Goal: Task Accomplishment & Management: Complete application form

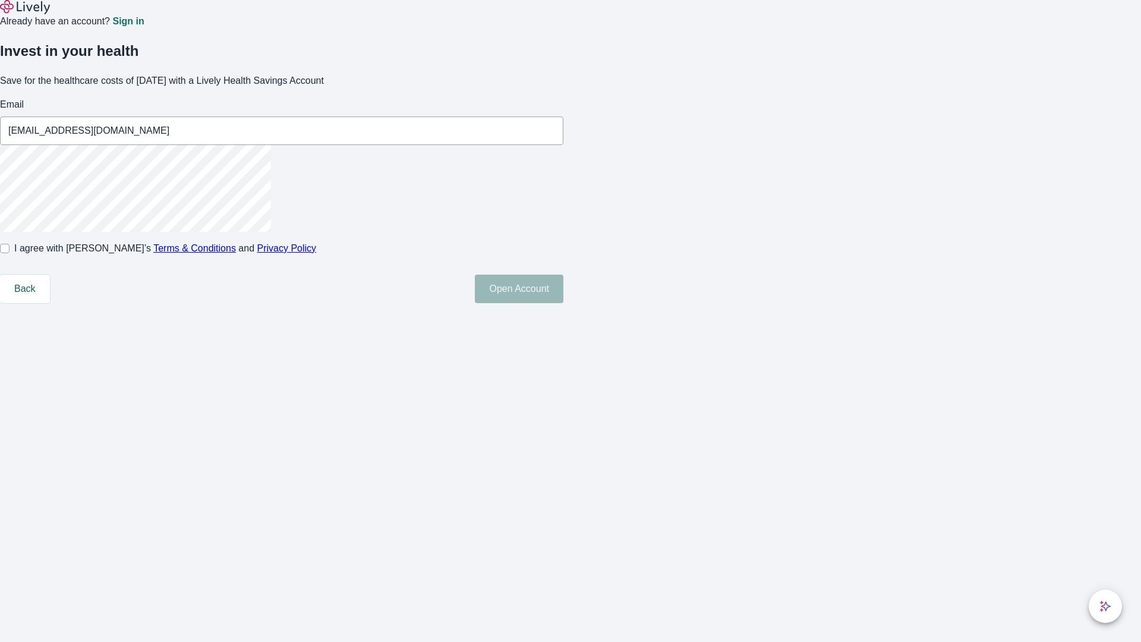
click at [10, 253] on input "I agree with Lively’s Terms & Conditions and Privacy Policy" at bounding box center [5, 249] width 10 height 10
checkbox input "true"
click at [564, 303] on button "Open Account" at bounding box center [519, 289] width 89 height 29
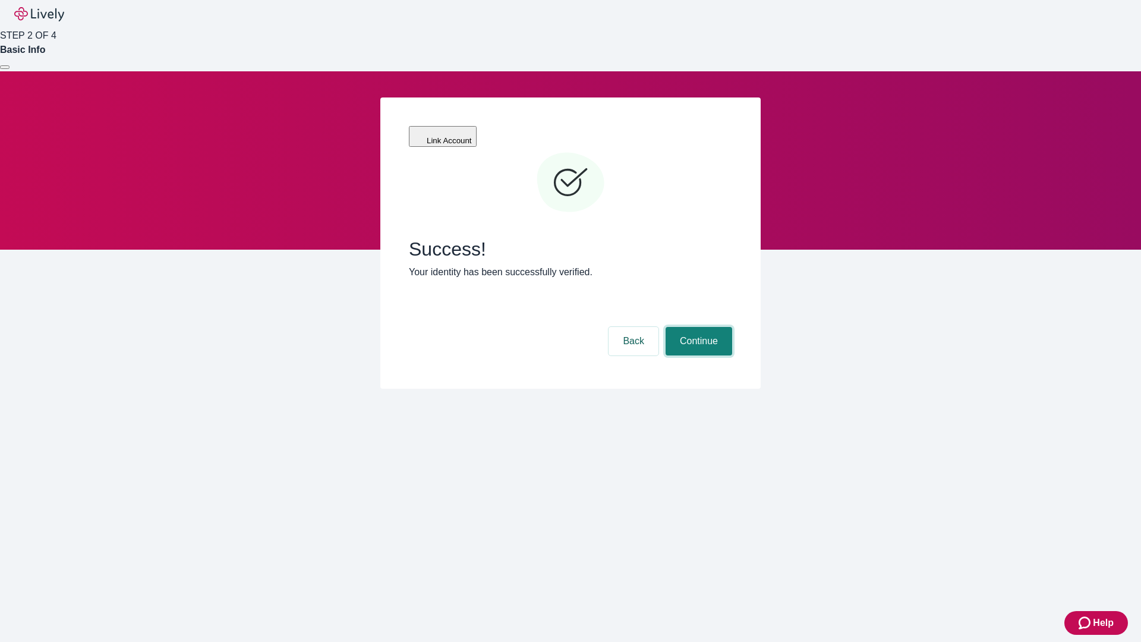
click at [697, 327] on button "Continue" at bounding box center [699, 341] width 67 height 29
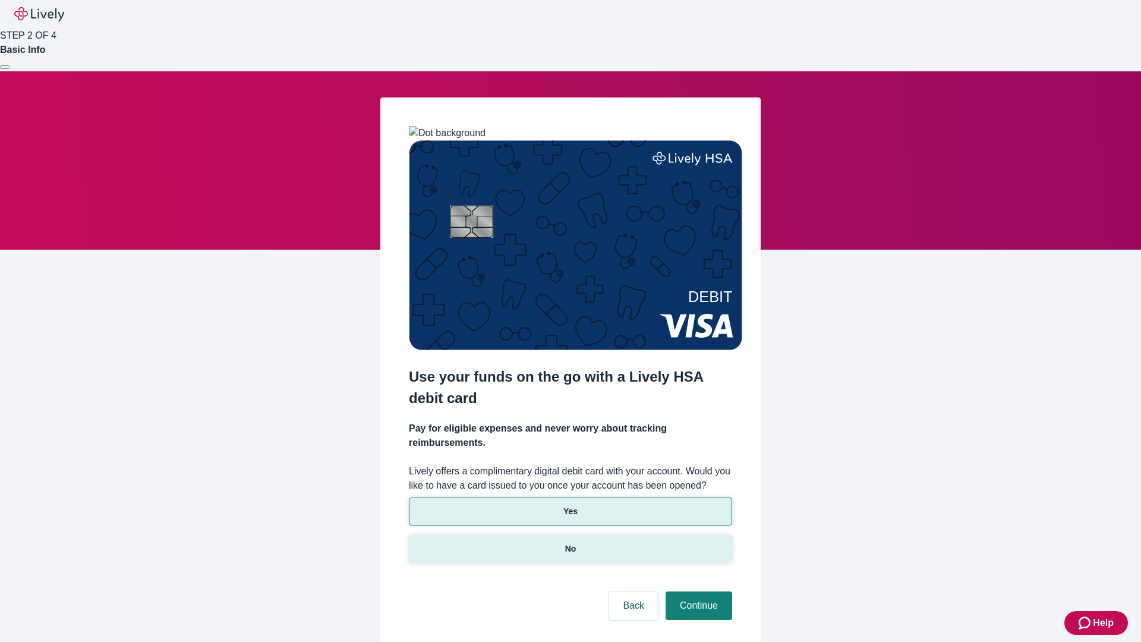
click at [570, 543] on p "No" at bounding box center [570, 549] width 11 height 12
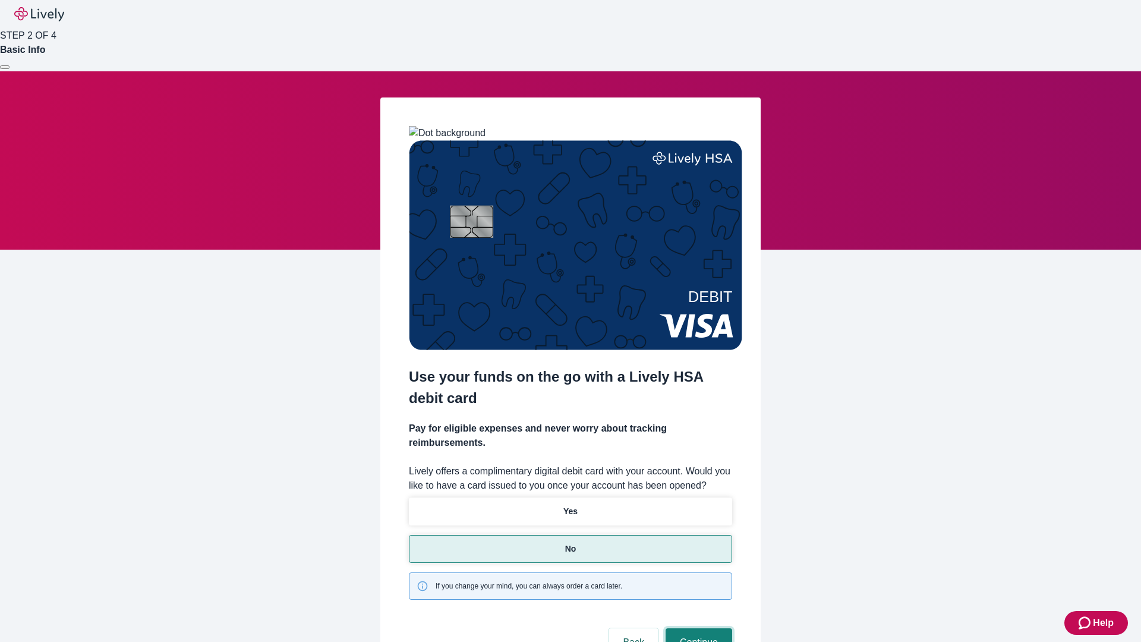
click at [697, 628] on button "Continue" at bounding box center [699, 642] width 67 height 29
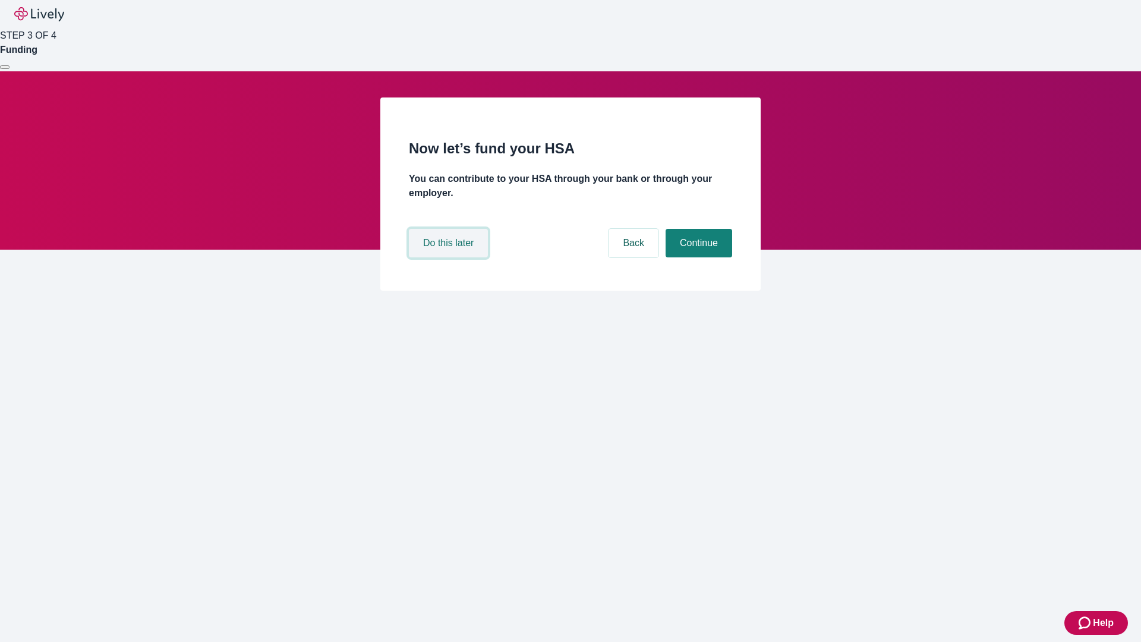
click at [450, 257] on button "Do this later" at bounding box center [448, 243] width 79 height 29
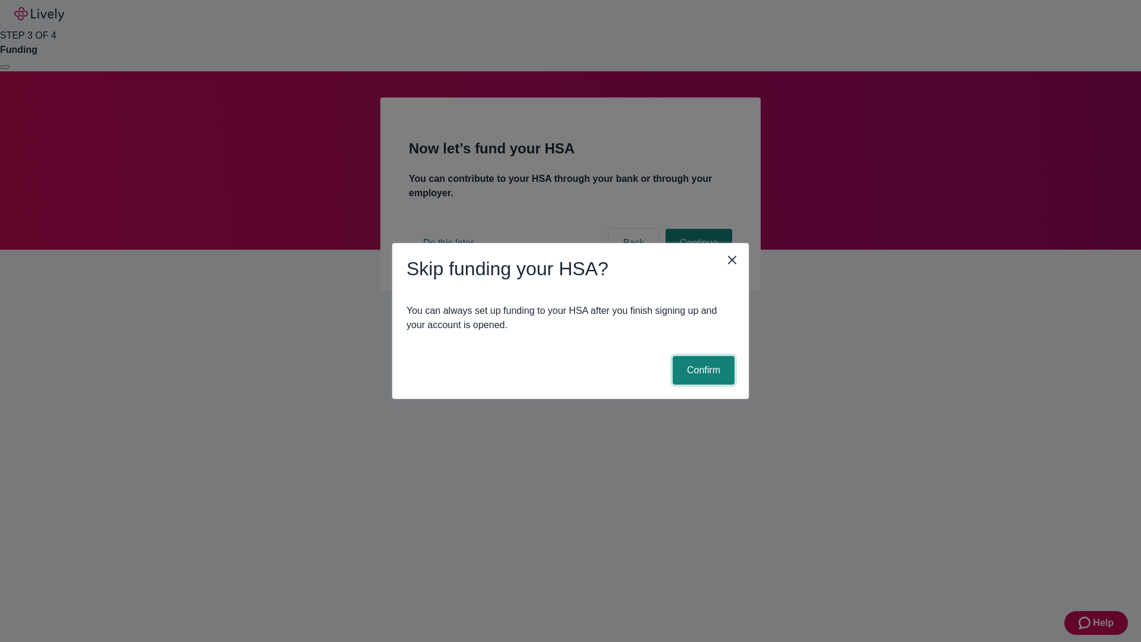
click at [702, 370] on button "Confirm" at bounding box center [704, 370] width 62 height 29
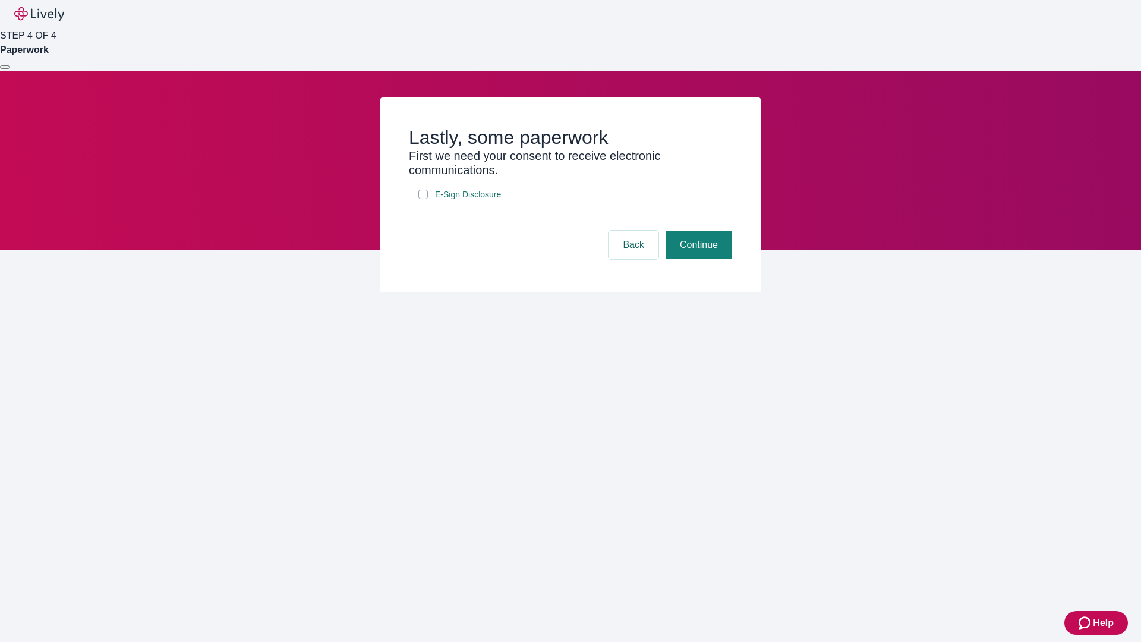
click at [423, 199] on input "E-Sign Disclosure" at bounding box center [424, 195] width 10 height 10
checkbox input "true"
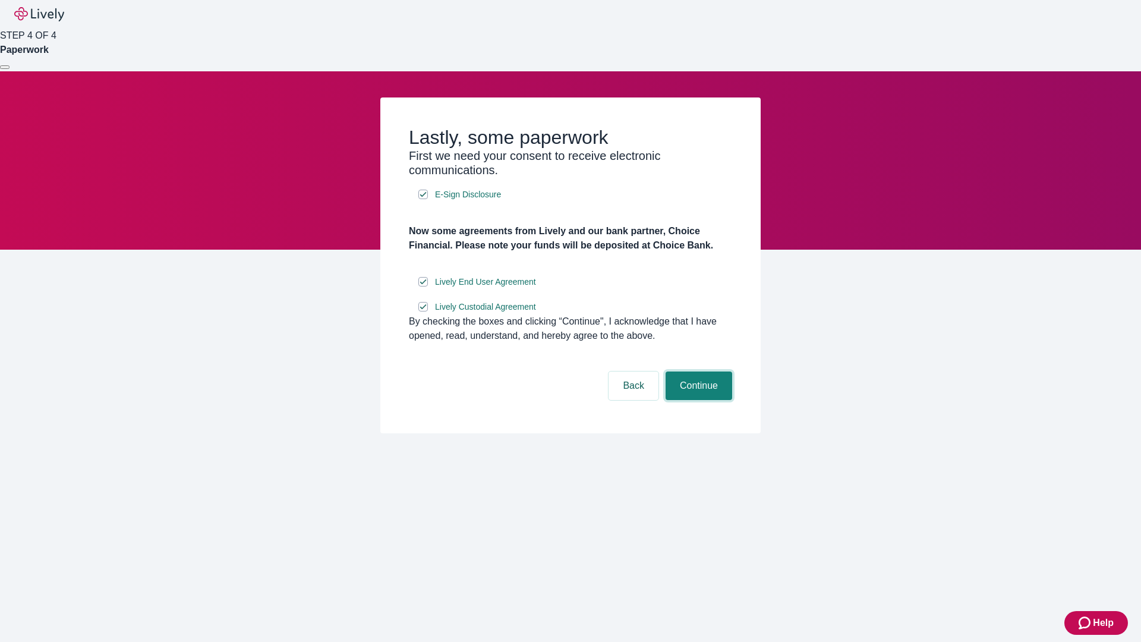
click at [697, 400] on button "Continue" at bounding box center [699, 386] width 67 height 29
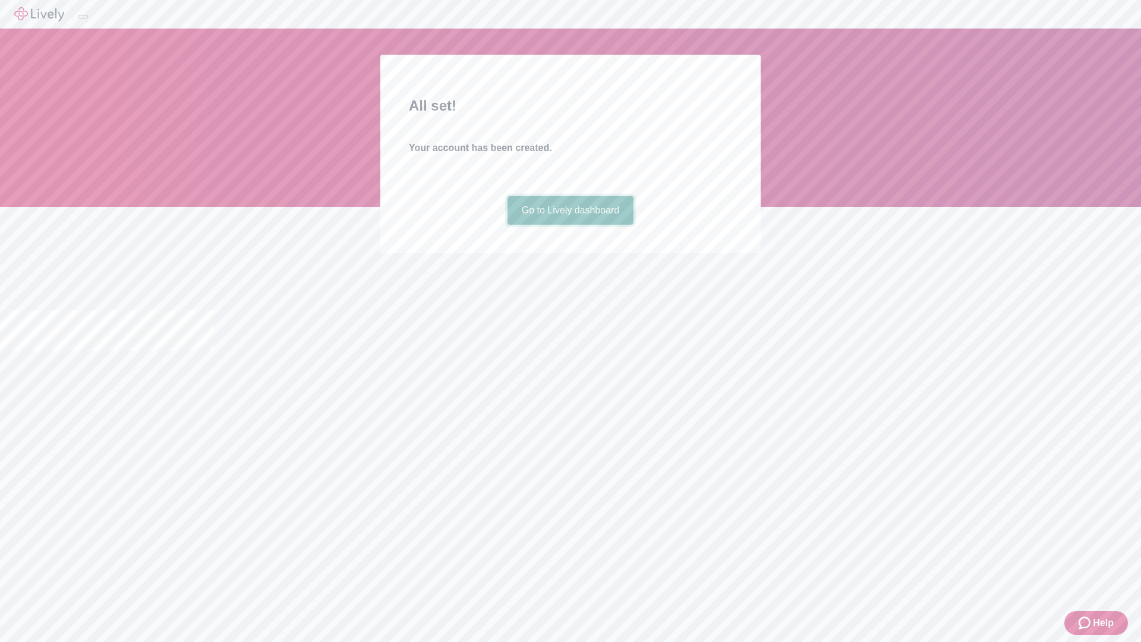
click at [570, 225] on link "Go to Lively dashboard" at bounding box center [571, 210] width 127 height 29
